Goal: Information Seeking & Learning: Learn about a topic

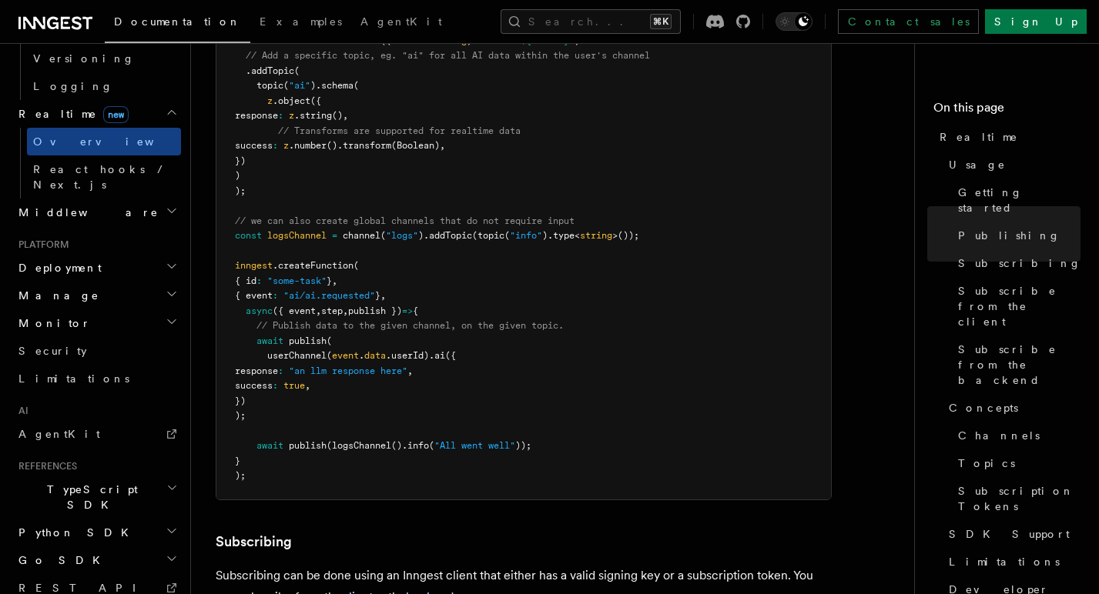
scroll to position [557, 0]
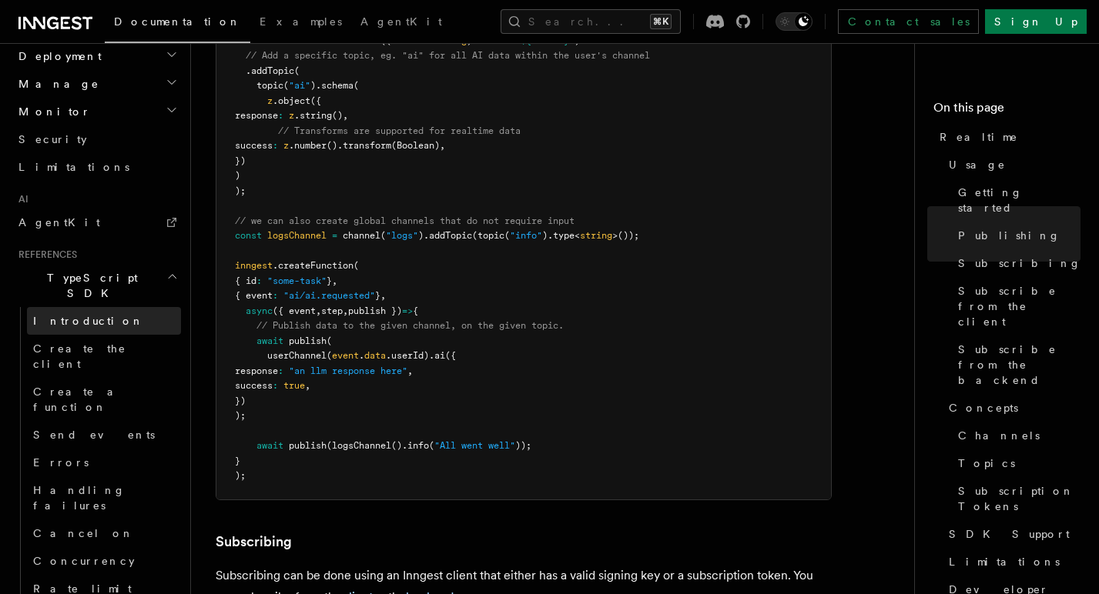
scroll to position [890, 0]
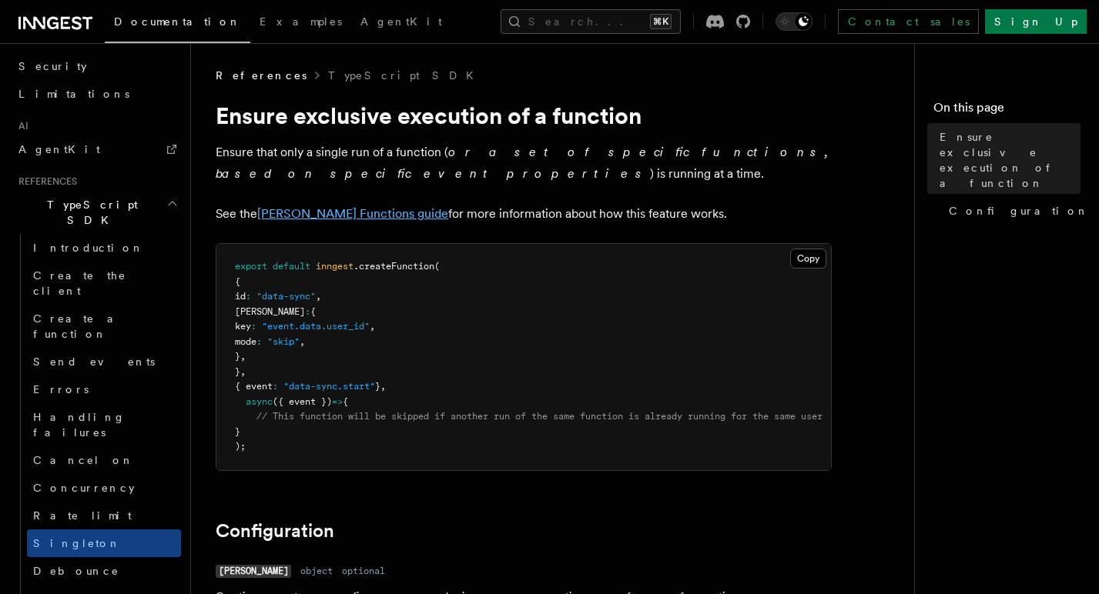
click at [349, 213] on link "[PERSON_NAME] Functions guide" at bounding box center [352, 213] width 191 height 15
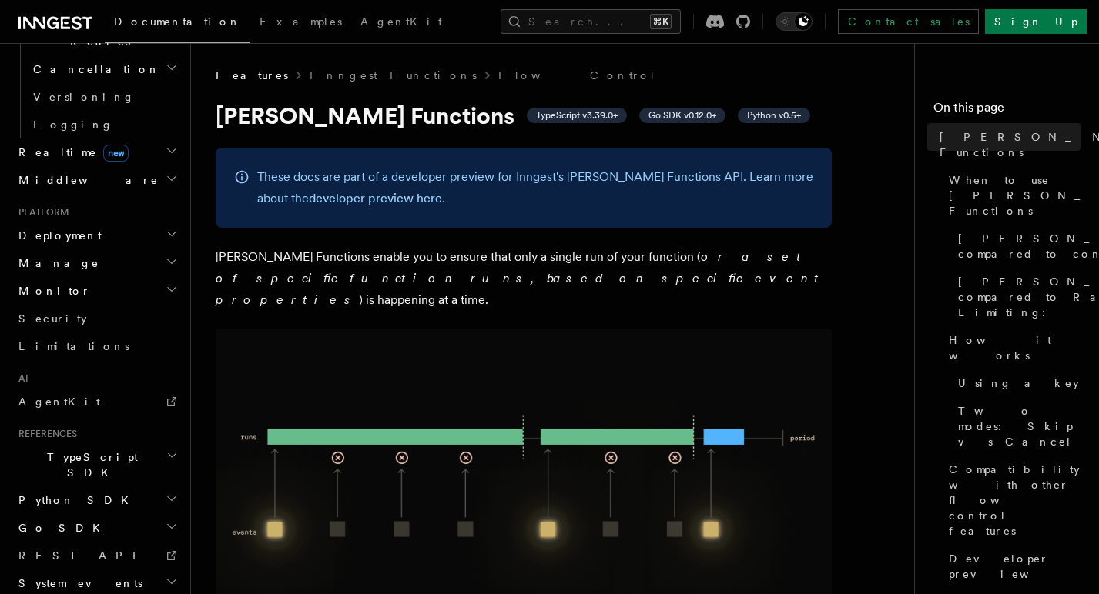
click at [57, 450] on span "TypeScript SDK" at bounding box center [89, 465] width 154 height 31
click at [95, 565] on span "Create a function" at bounding box center [79, 579] width 92 height 28
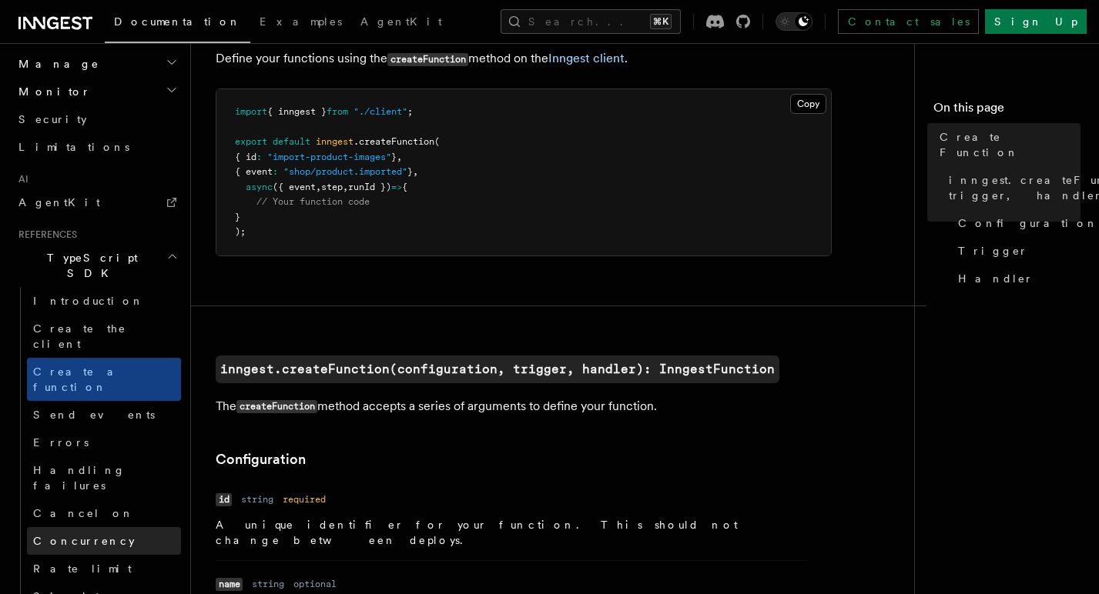
scroll to position [841, 0]
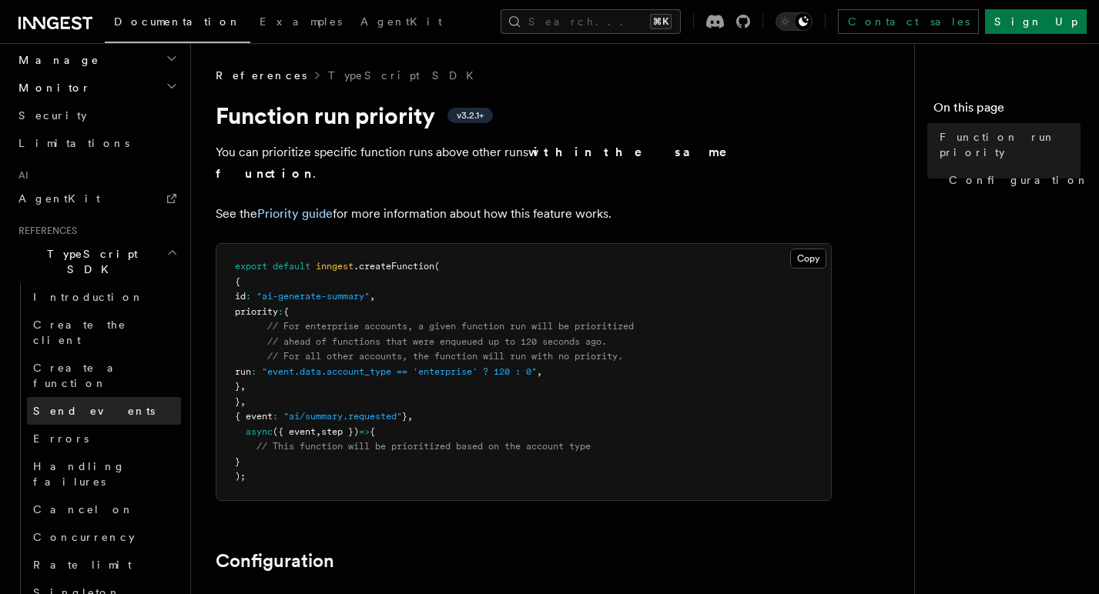
click at [99, 397] on link "Send events" at bounding box center [104, 411] width 154 height 28
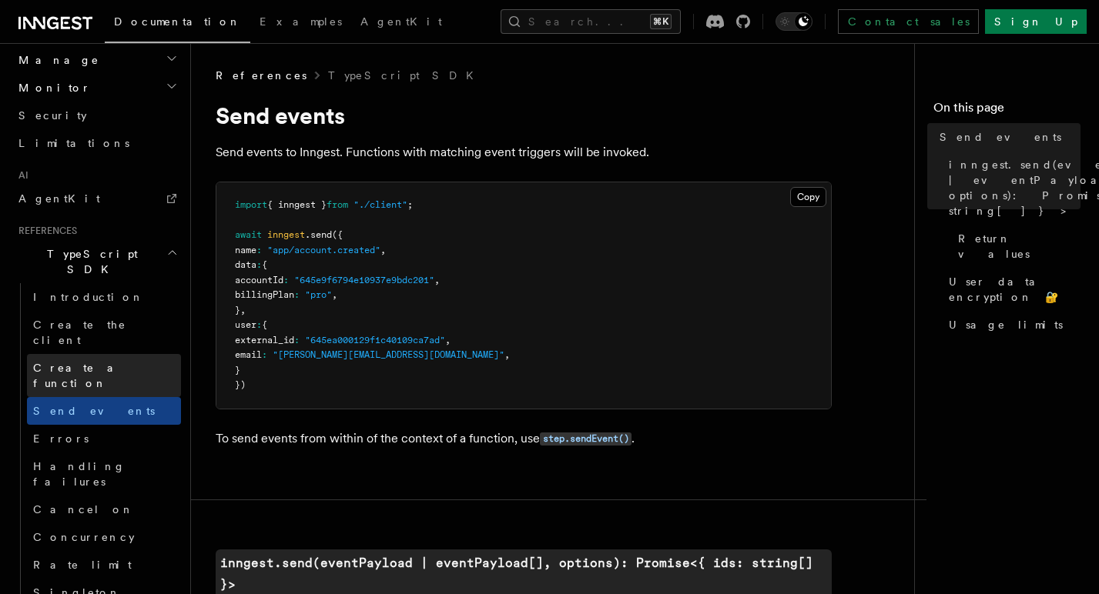
click at [99, 362] on span "Create a function" at bounding box center [79, 376] width 92 height 28
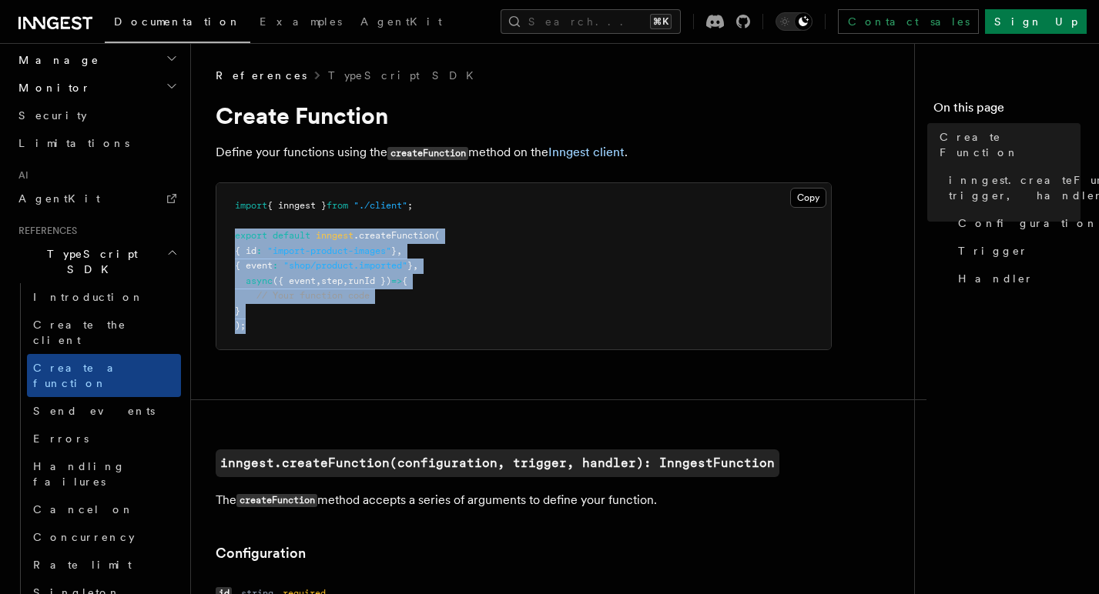
drag, startPoint x: 264, startPoint y: 335, endPoint x: 197, endPoint y: 240, distance: 116.0
copy code "export default inngest .createFunction ( { id : "import-product-images" } , { e…"
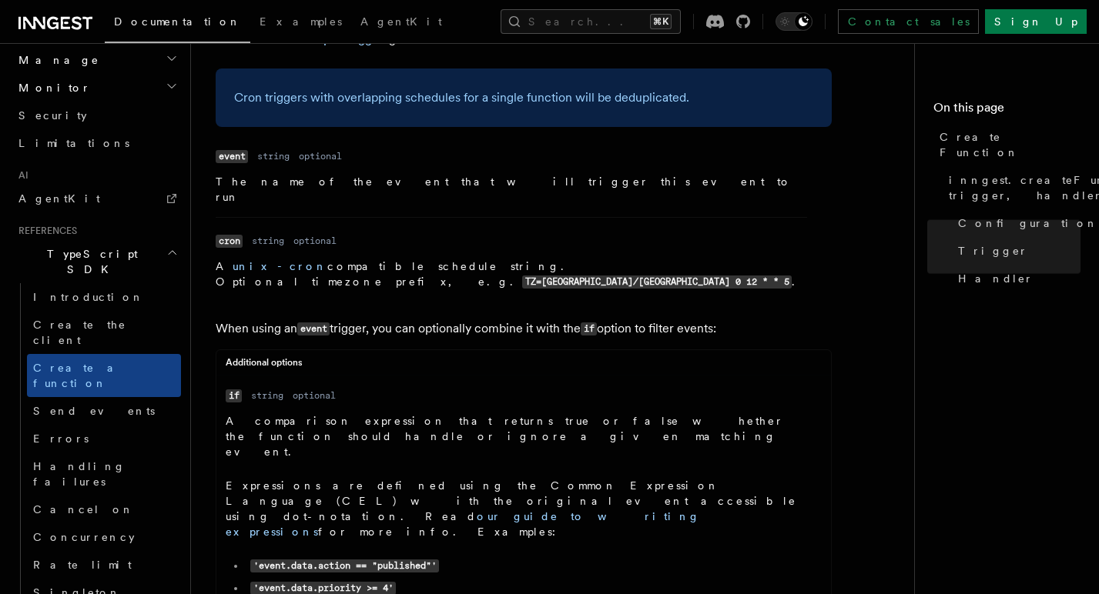
scroll to position [2398, 0]
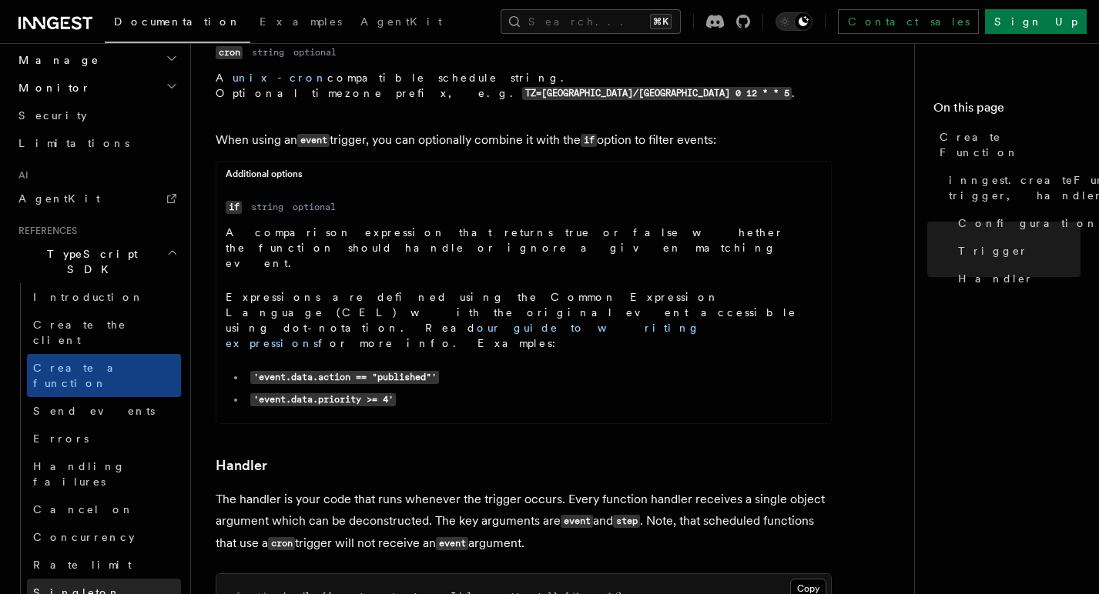
click at [107, 579] on link "Singleton" at bounding box center [104, 593] width 154 height 28
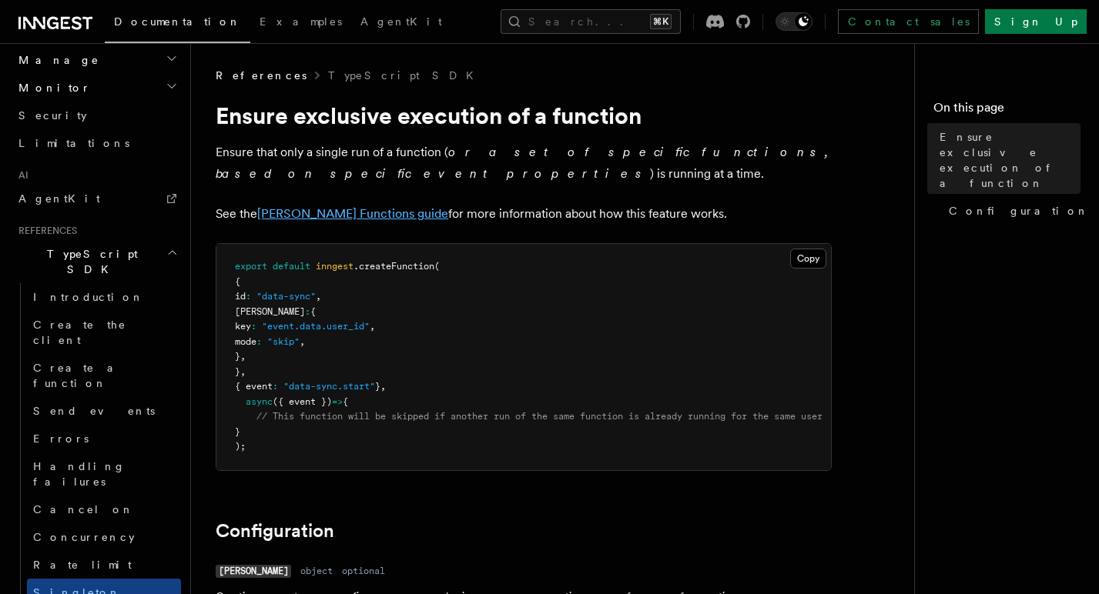
click at [358, 219] on link "[PERSON_NAME] Functions guide" at bounding box center [352, 213] width 191 height 15
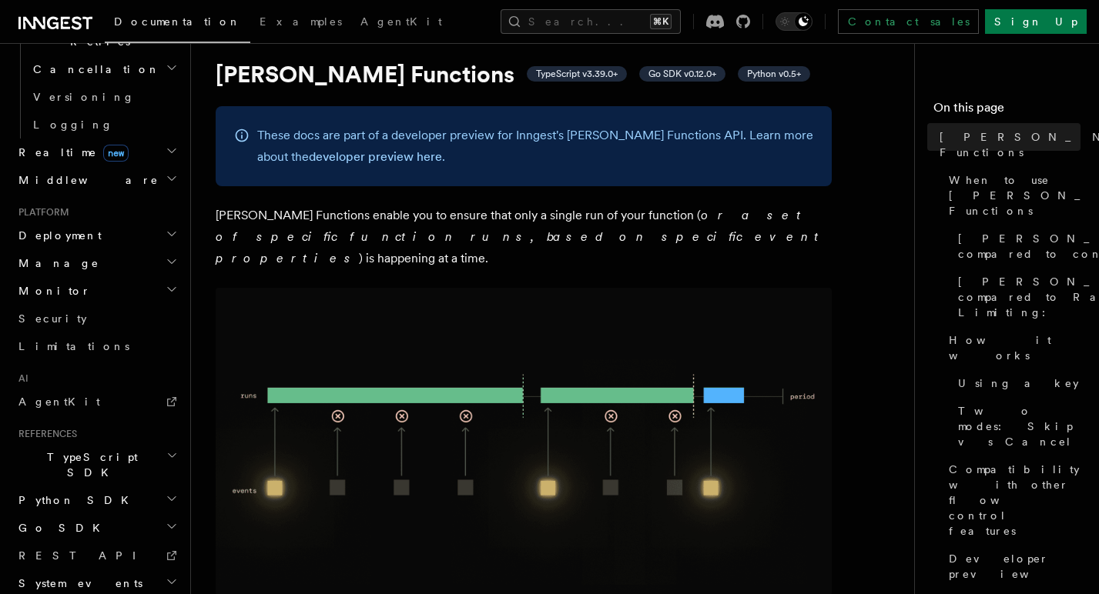
scroll to position [99, 0]
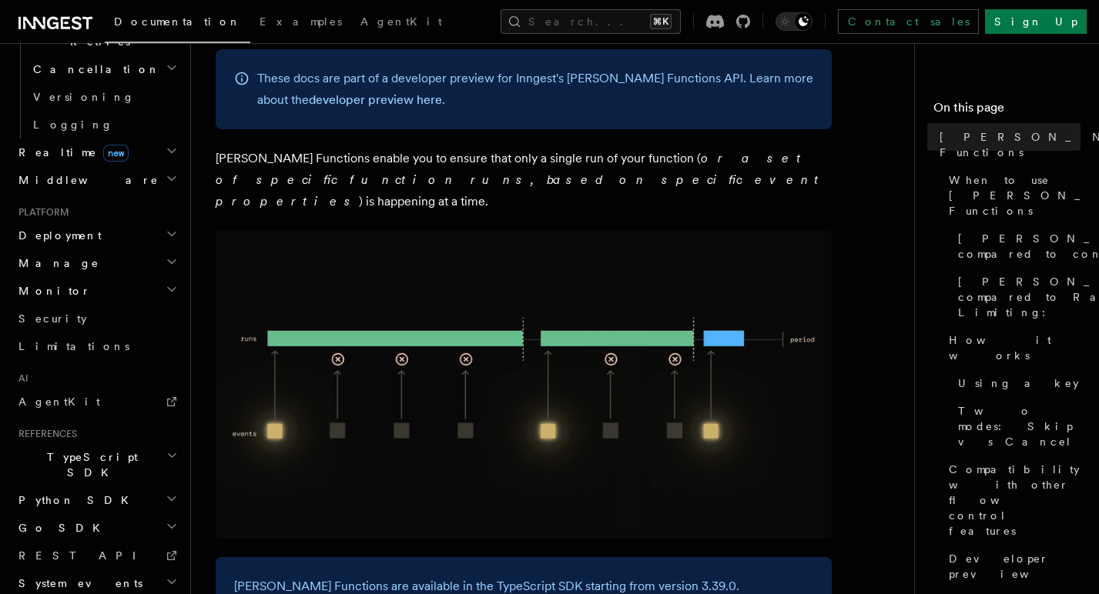
click at [413, 336] on img at bounding box center [524, 385] width 616 height 308
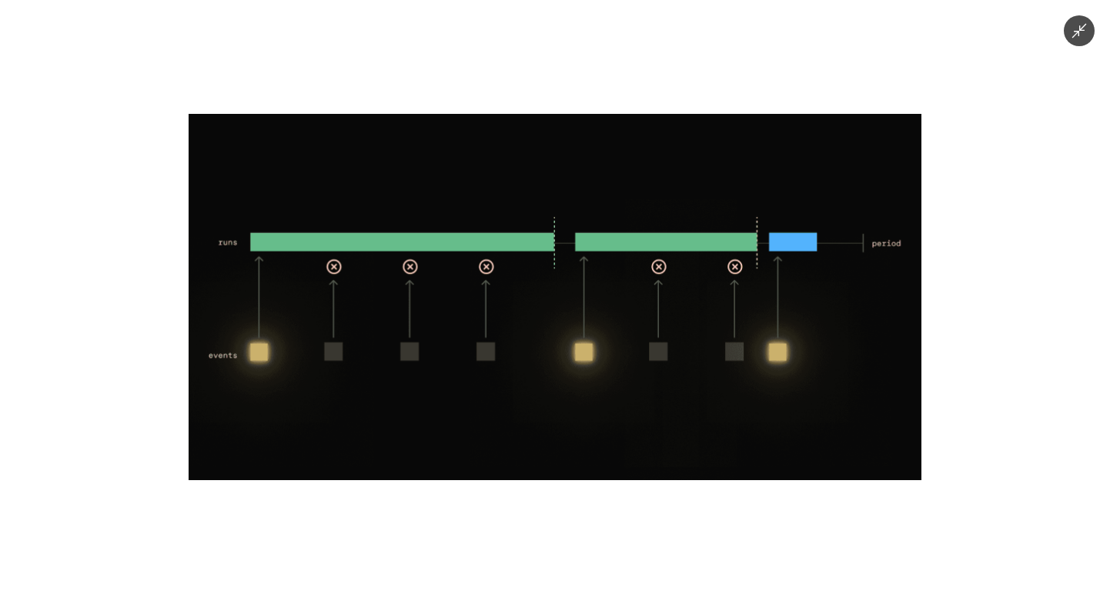
click at [413, 336] on img at bounding box center [555, 297] width 733 height 366
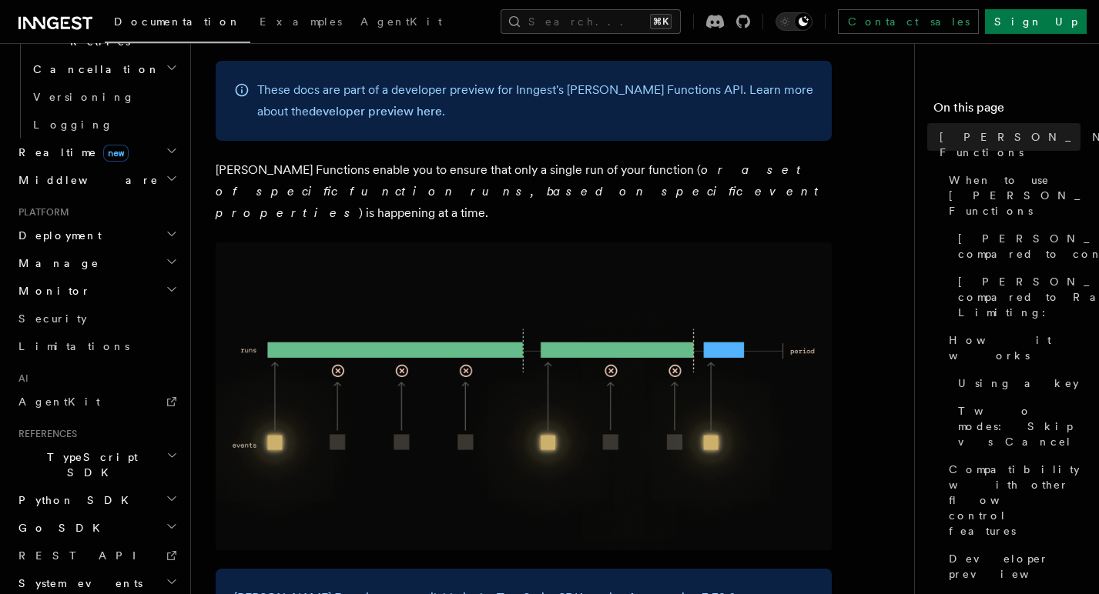
scroll to position [85, 0]
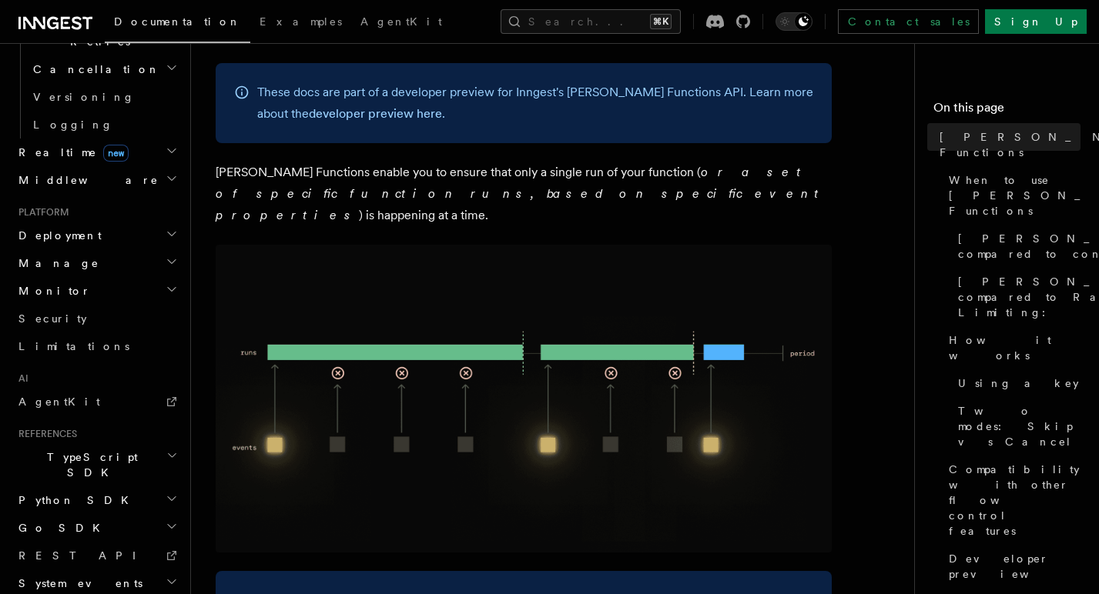
drag, startPoint x: 537, startPoint y: 173, endPoint x: 617, endPoint y: 180, distance: 81.1
click at [617, 180] on p "[PERSON_NAME] Functions enable you to ensure that only a single run of your fun…" at bounding box center [524, 194] width 616 height 65
click at [616, 188] on p "[PERSON_NAME] Functions enable you to ensure that only a single run of your fun…" at bounding box center [524, 194] width 616 height 65
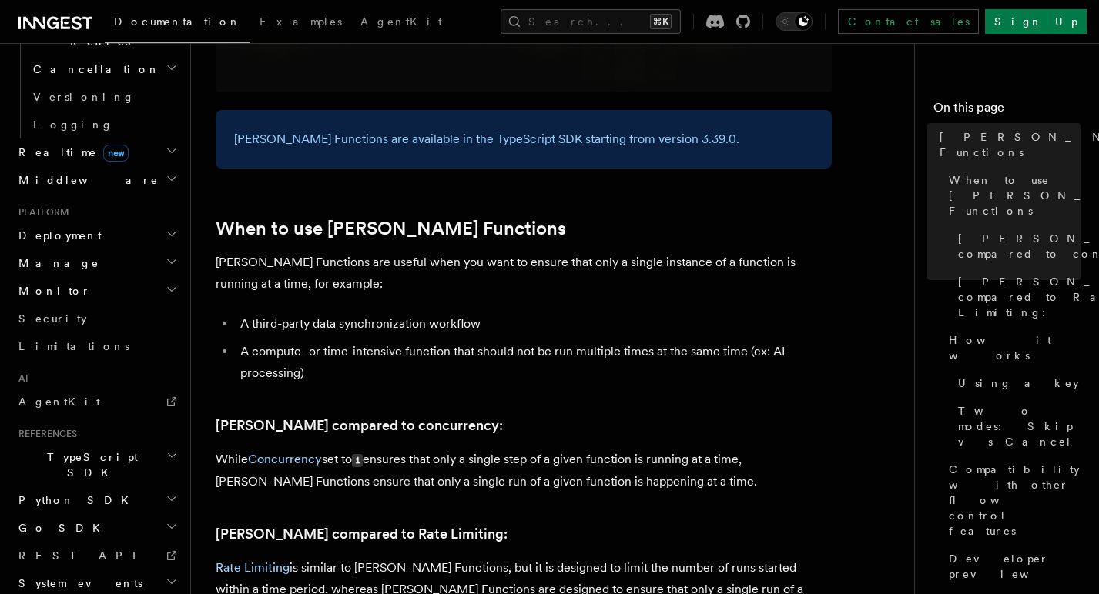
scroll to position [547, 0]
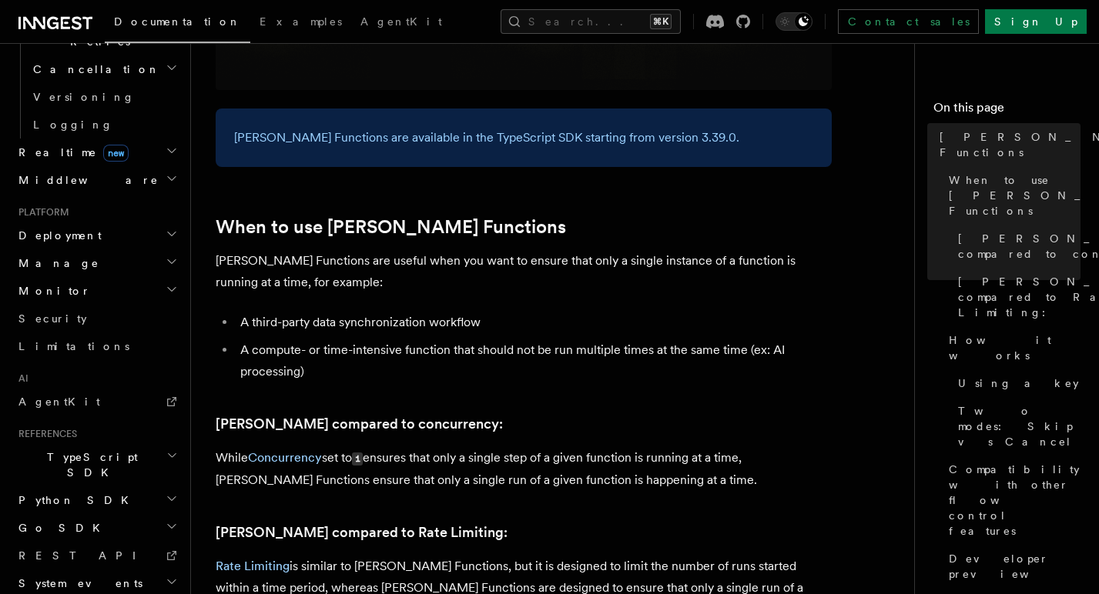
drag, startPoint x: 665, startPoint y: 462, endPoint x: 327, endPoint y: 466, distance: 338.0
click at [327, 466] on p "While Concurrency set to 1 ensures that only a single step of a given function …" at bounding box center [524, 469] width 616 height 44
click at [573, 413] on h3 "[PERSON_NAME] compared to concurrency:" at bounding box center [524, 424] width 616 height 22
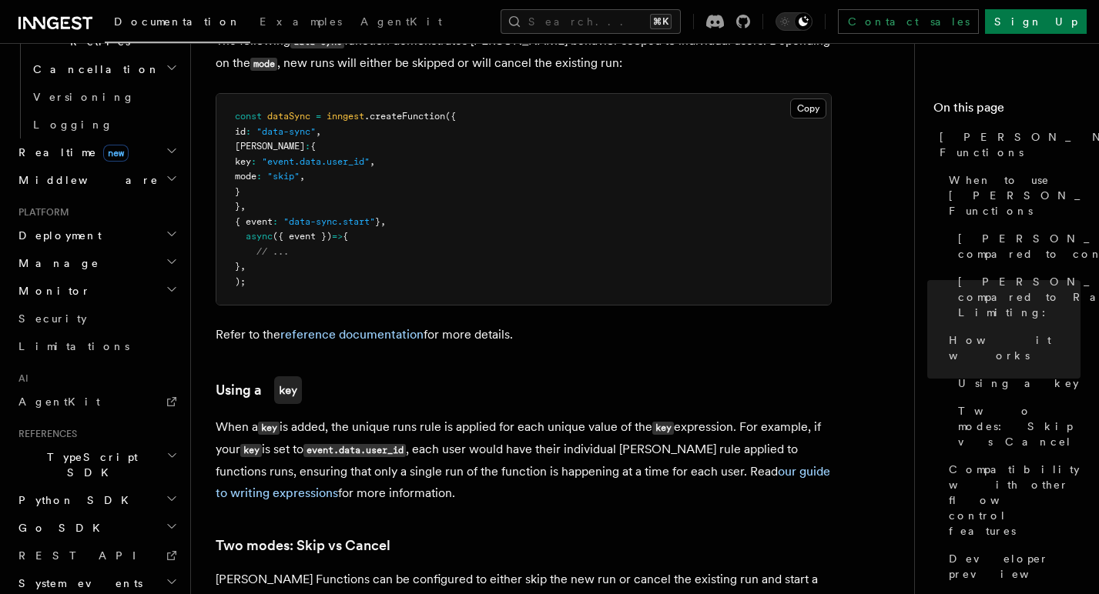
scroll to position [1333, 0]
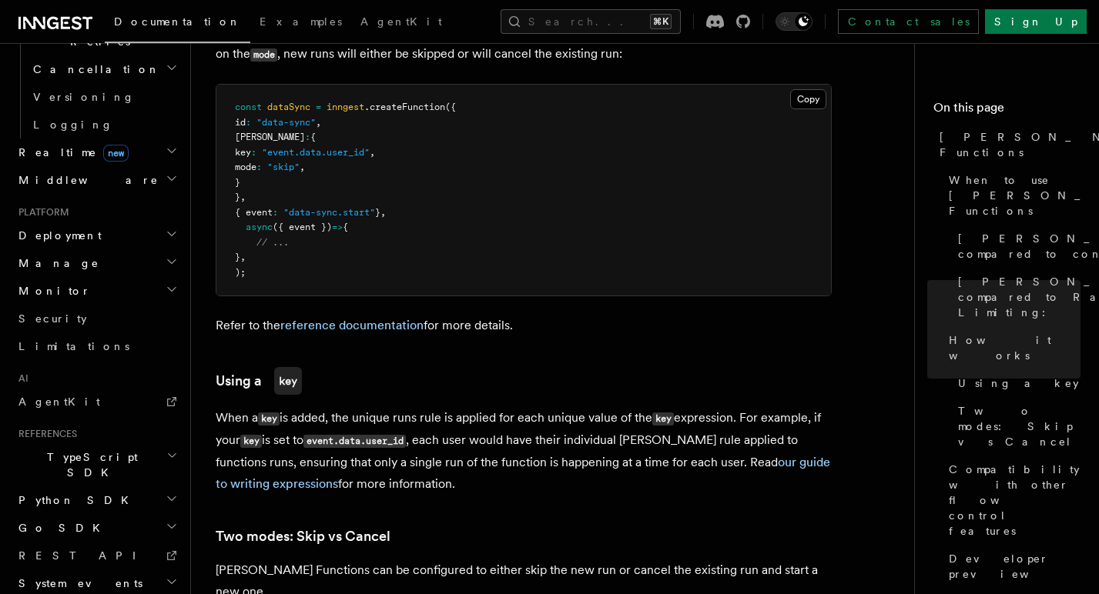
drag, startPoint x: 483, startPoint y: 419, endPoint x: 670, endPoint y: 439, distance: 187.4
click at [670, 439] on p "When a key is added, the unique runs rule is applied for each unique value of t…" at bounding box center [524, 451] width 616 height 88
click at [670, 409] on p "When a key is added, the unique runs rule is applied for each unique value of t…" at bounding box center [524, 451] width 616 height 88
drag, startPoint x: 366, startPoint y: 443, endPoint x: 588, endPoint y: 448, distance: 221.8
click at [587, 450] on p "When a key is added, the unique runs rule is applied for each unique value of t…" at bounding box center [524, 451] width 616 height 88
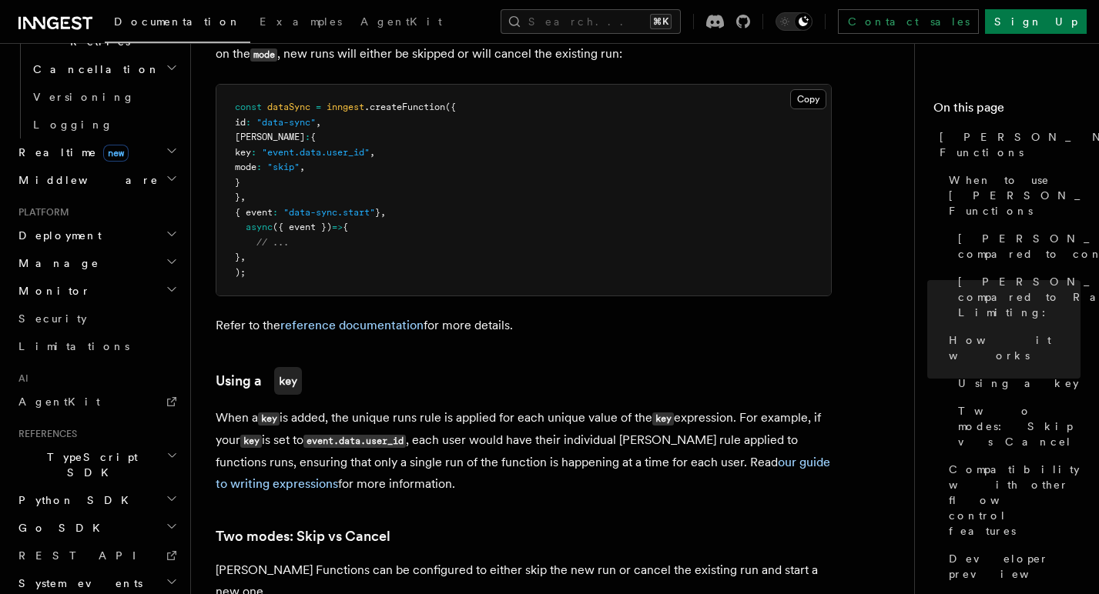
click at [590, 407] on p "When a key is added, the unique runs rule is applied for each unique value of t…" at bounding box center [524, 451] width 616 height 88
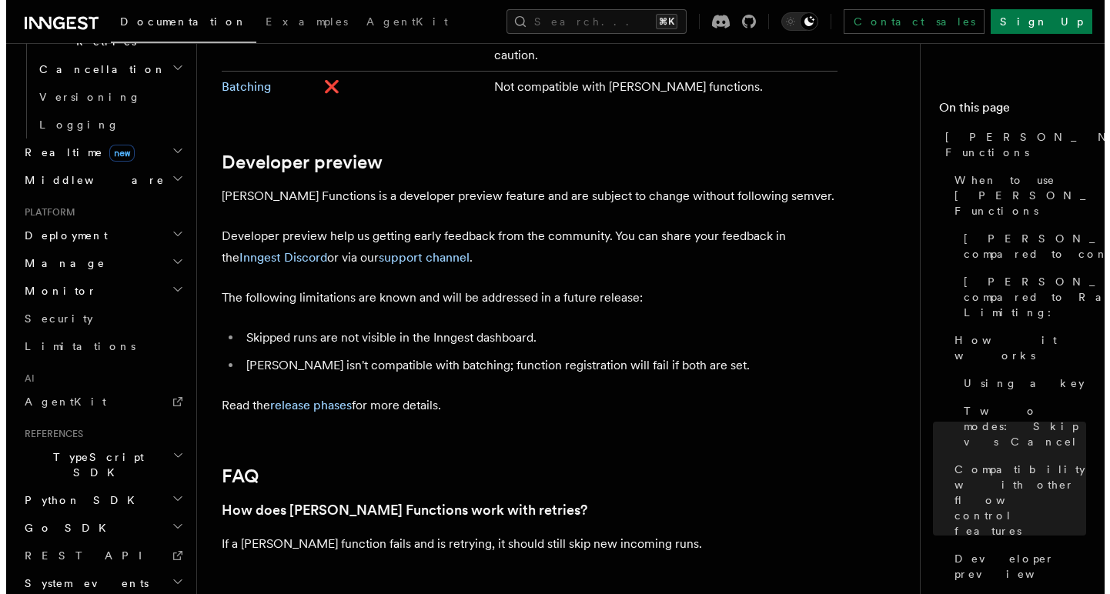
scroll to position [3010, 0]
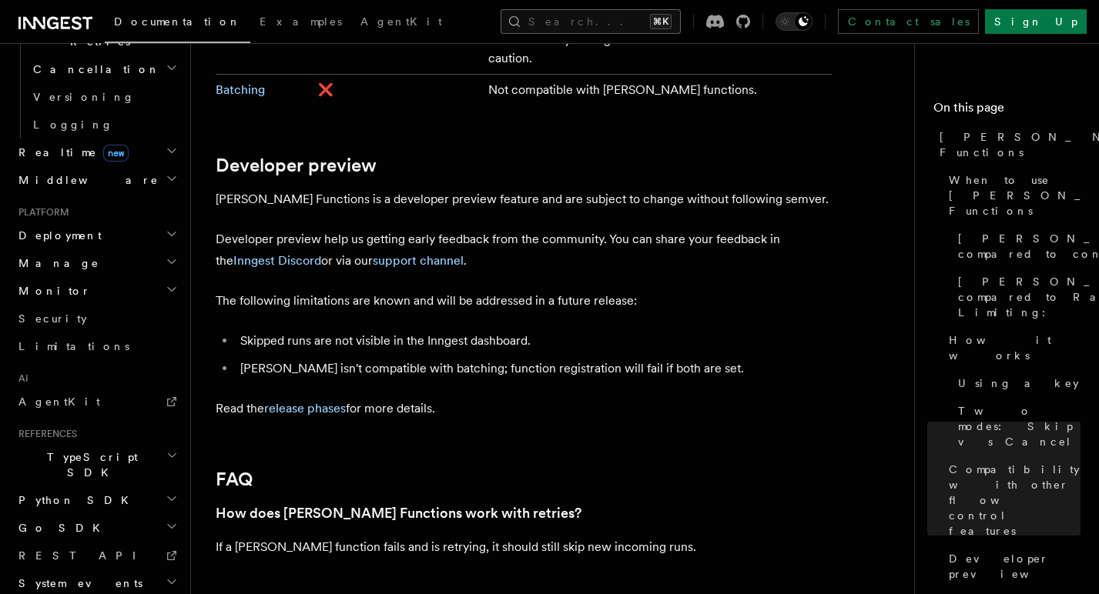
click at [546, 15] on button "Search... ⌘K" at bounding box center [590, 21] width 180 height 25
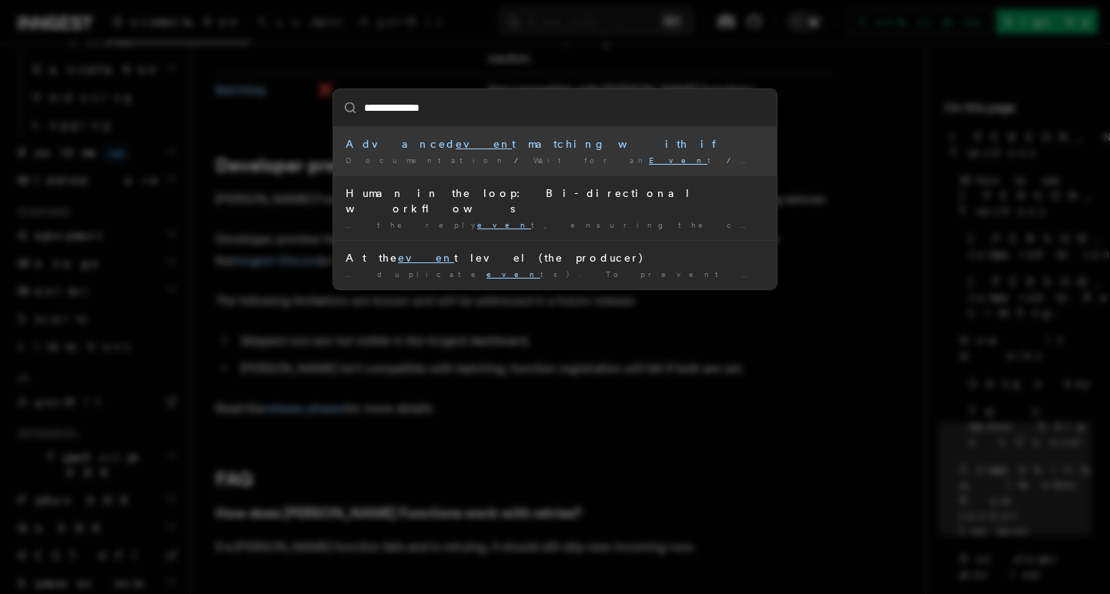
type input "**********"
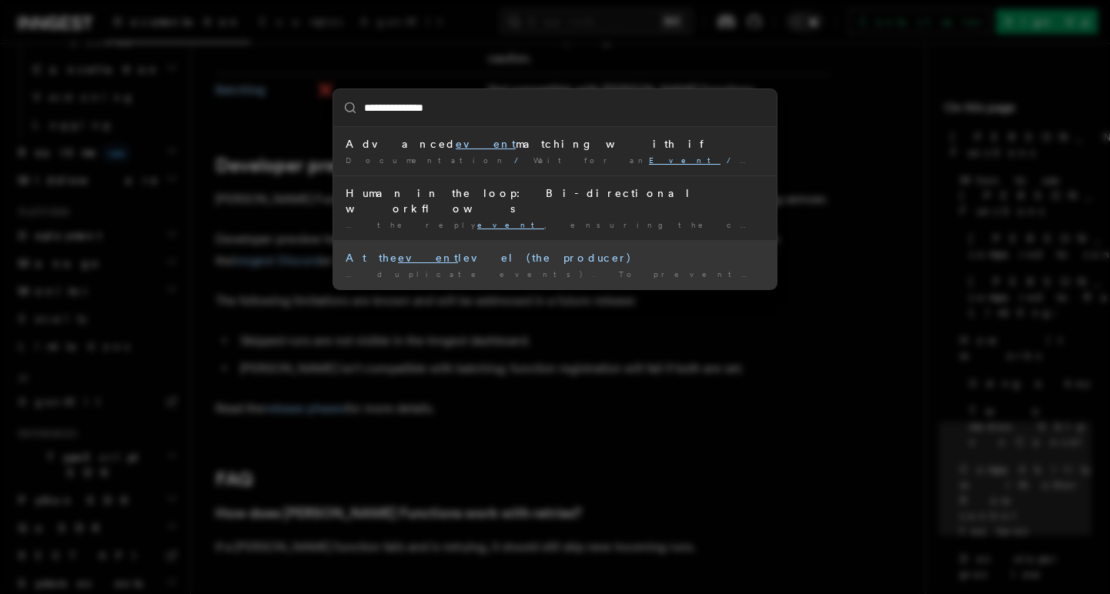
click at [537, 250] on div "At the event level (the producer)" at bounding box center [555, 257] width 419 height 15
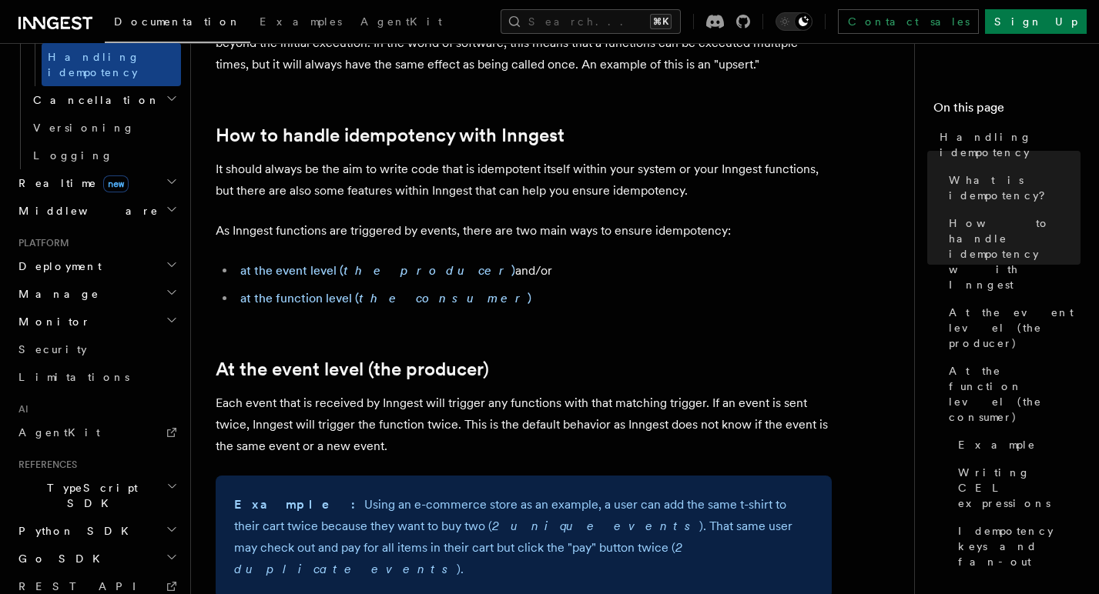
scroll to position [256, 0]
click at [404, 276] on em "the producer" at bounding box center [427, 271] width 168 height 15
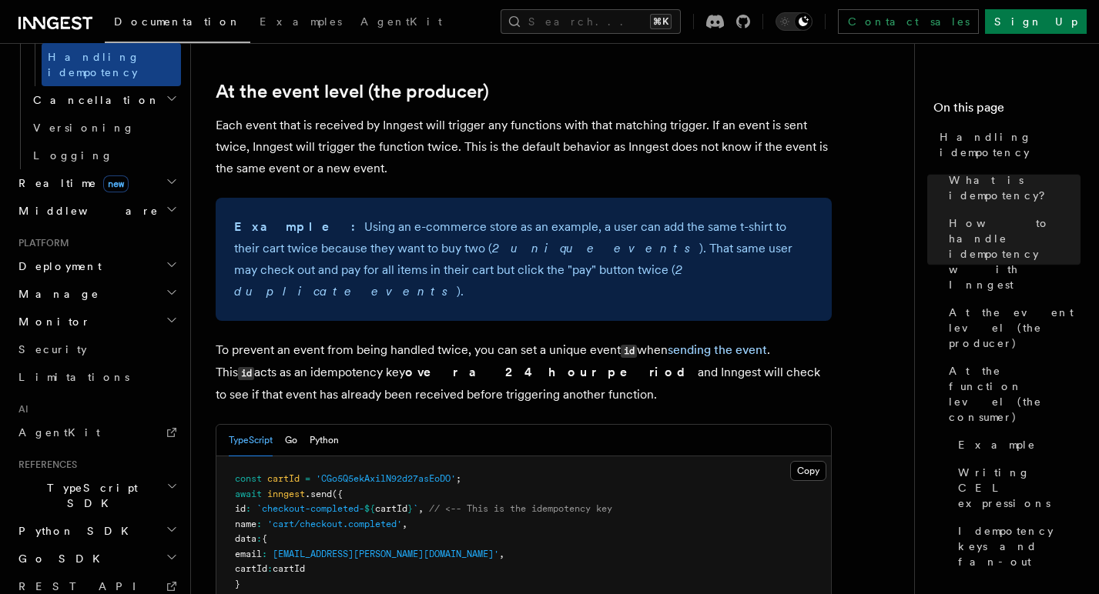
scroll to position [542, 0]
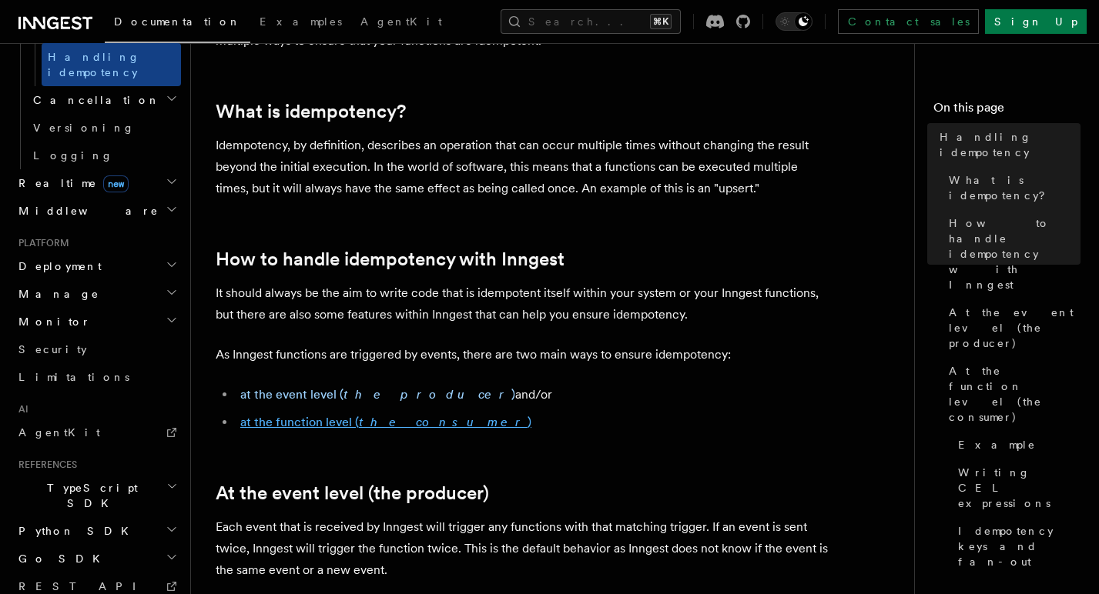
click at [371, 427] on em "the consumer" at bounding box center [443, 422] width 169 height 15
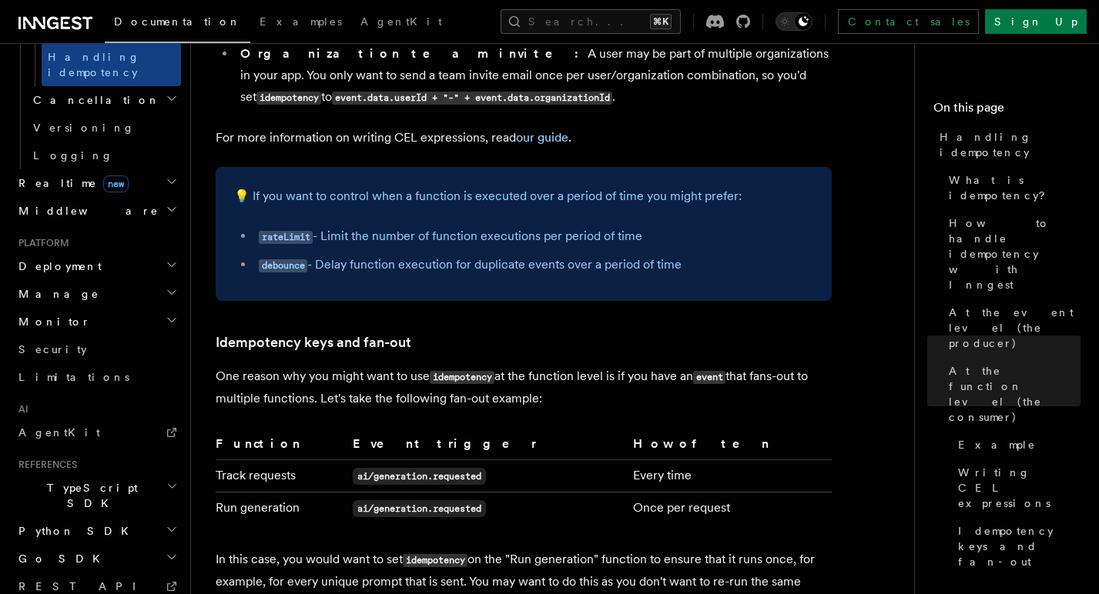
scroll to position [2809, 0]
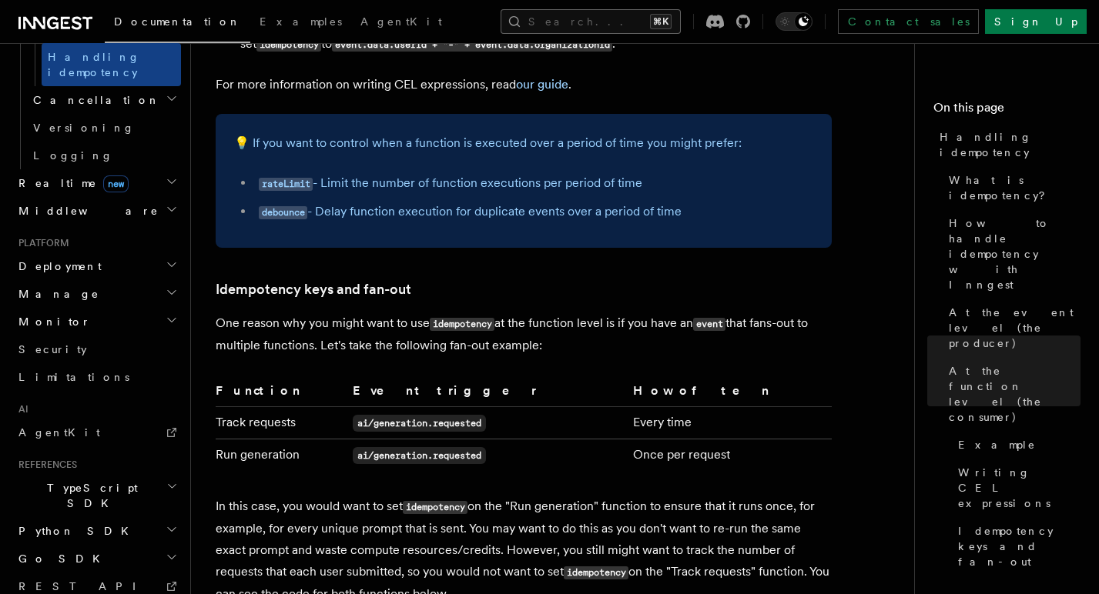
click at [604, 15] on button "Search... ⌘K" at bounding box center [590, 21] width 180 height 25
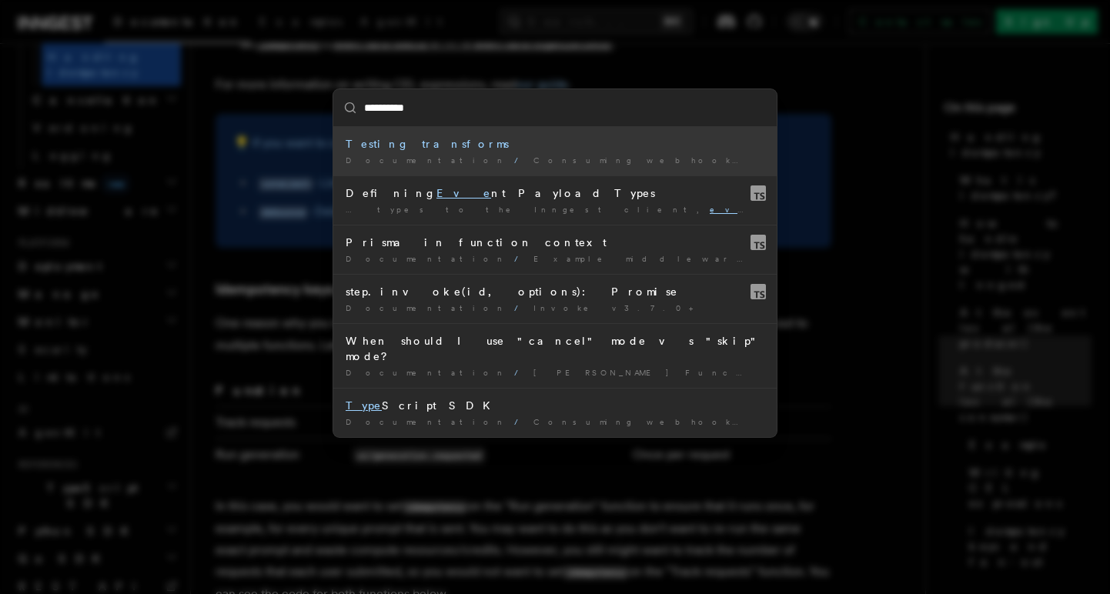
type input "**********"
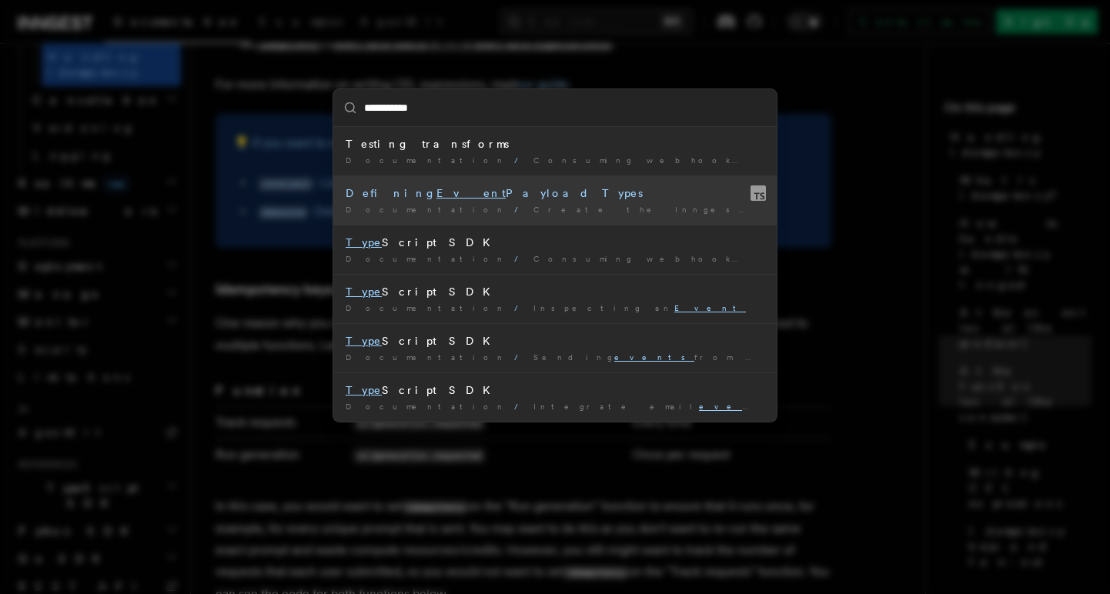
click at [476, 197] on div "Defining Event Payload Types" at bounding box center [555, 193] width 419 height 15
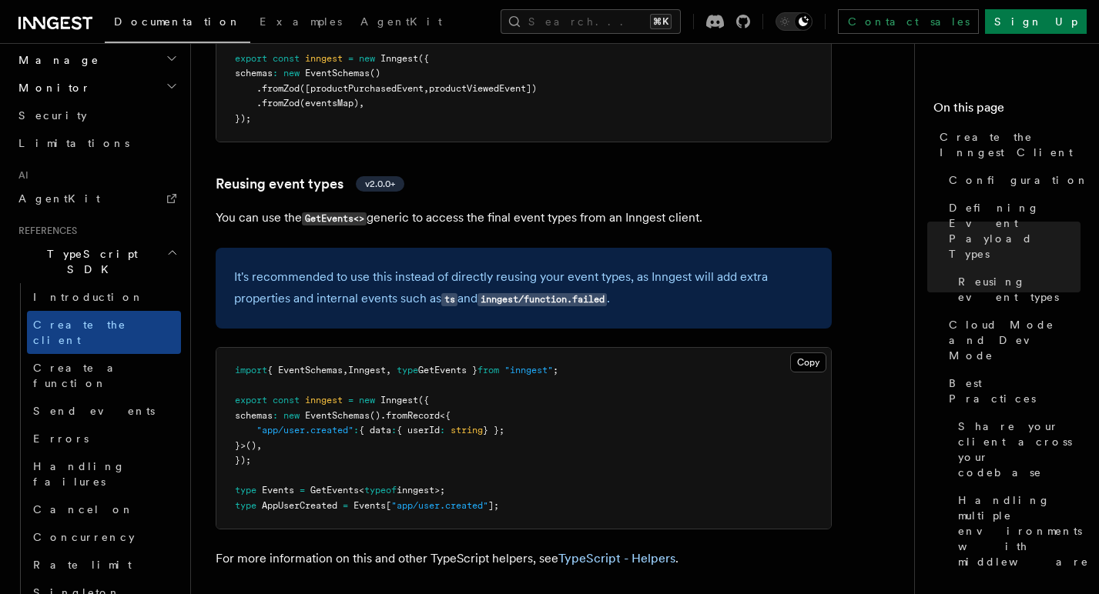
scroll to position [2122, 0]
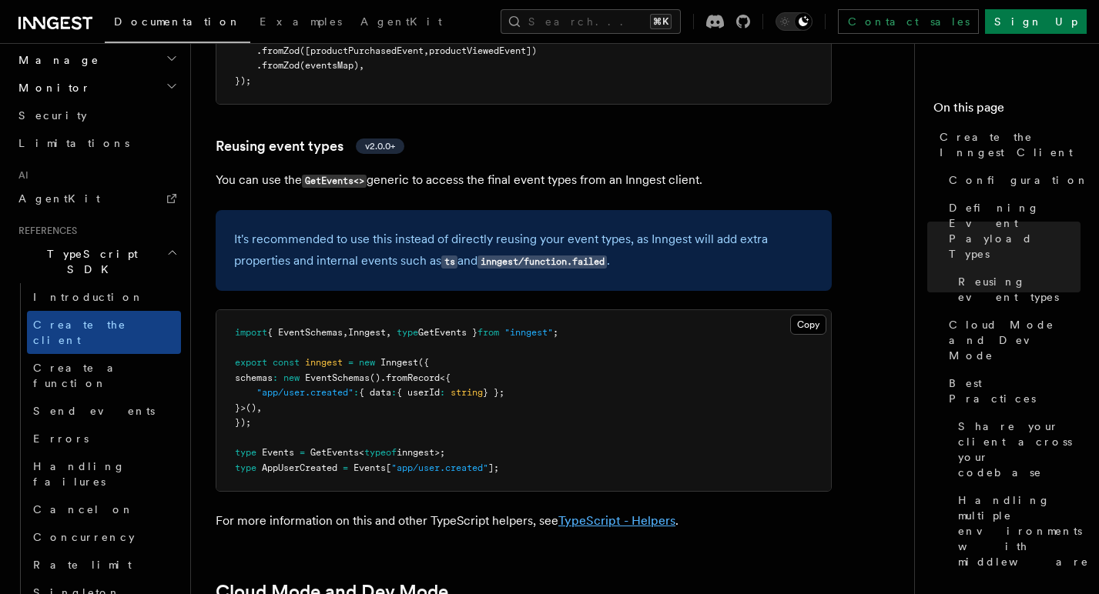
click at [636, 514] on link "TypeScript - Helpers" at bounding box center [616, 521] width 117 height 15
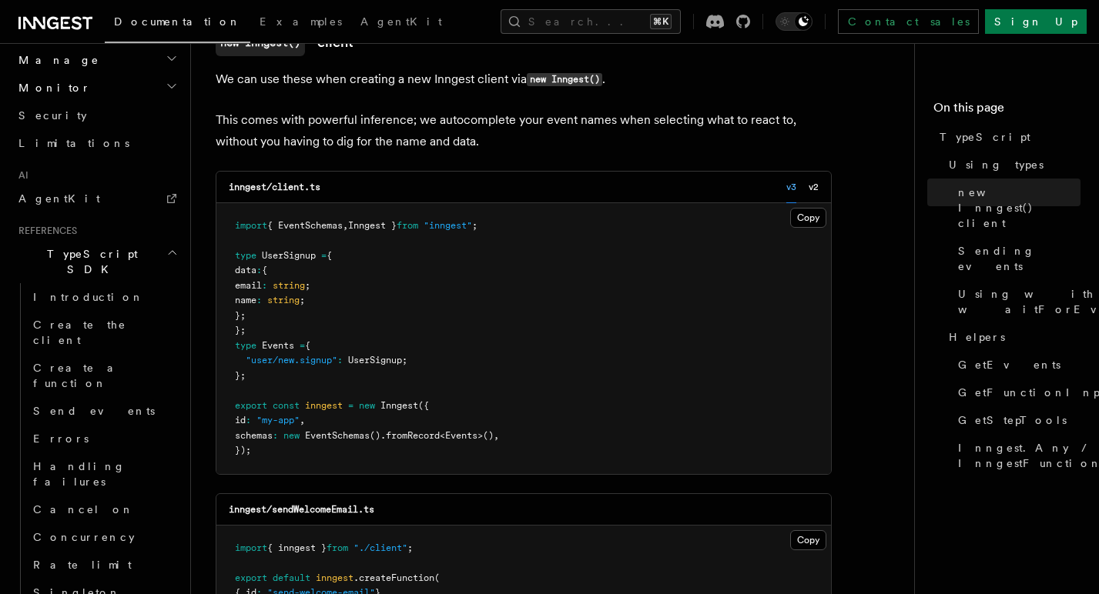
scroll to position [459, 0]
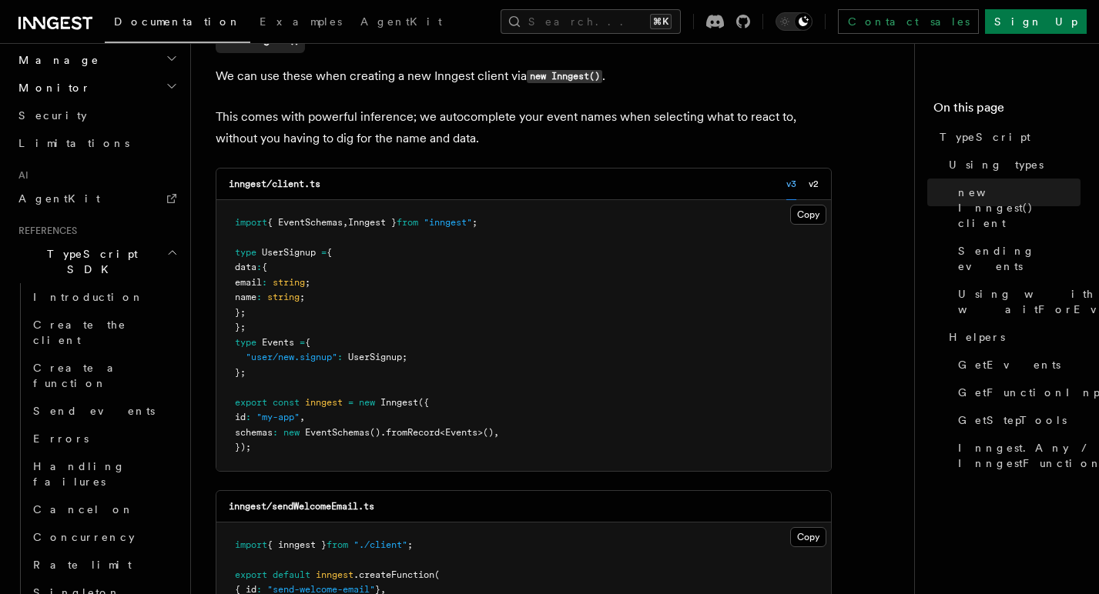
click at [389, 316] on pre "import { EventSchemas , Inngest } from "inngest" ; type UserSignup = { data : {…" at bounding box center [523, 335] width 614 height 271
click at [277, 378] on pre "import { EventSchemas , Inngest } from "inngest" ; type UserSignup = { data : {…" at bounding box center [523, 335] width 614 height 271
drag, startPoint x: 275, startPoint y: 376, endPoint x: 207, endPoint y: 341, distance: 76.1
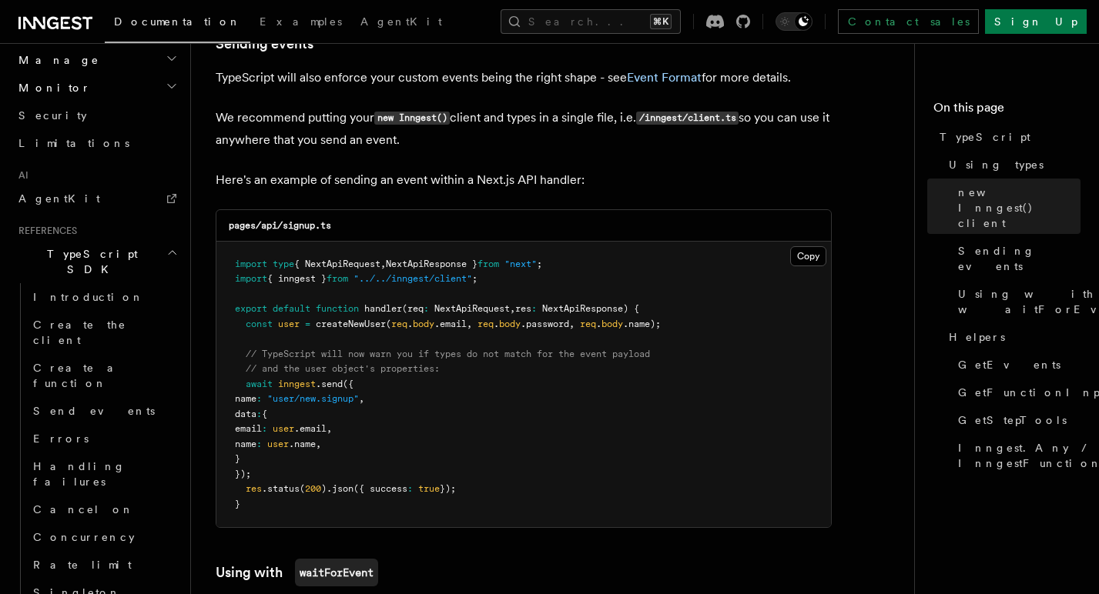
scroll to position [1164, 0]
